Goal: Task Accomplishment & Management: Manage account settings

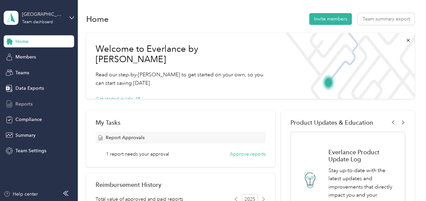
click at [25, 104] on span "Reports" at bounding box center [23, 103] width 17 height 7
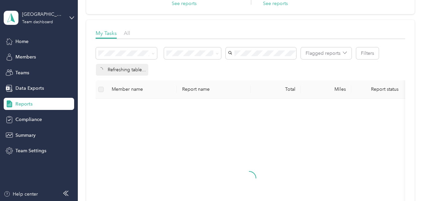
scroll to position [67, 0]
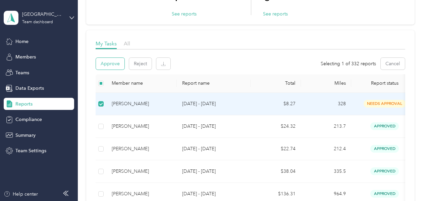
click at [114, 65] on button "Approve" at bounding box center [110, 64] width 29 height 12
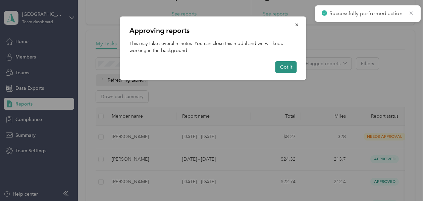
click at [289, 67] on button "Got it" at bounding box center [286, 67] width 21 height 12
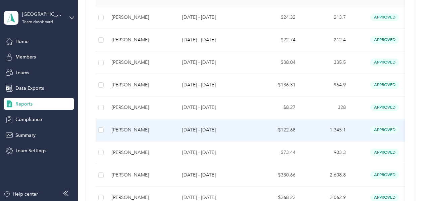
scroll to position [103, 0]
